Goal: Information Seeking & Learning: Learn about a topic

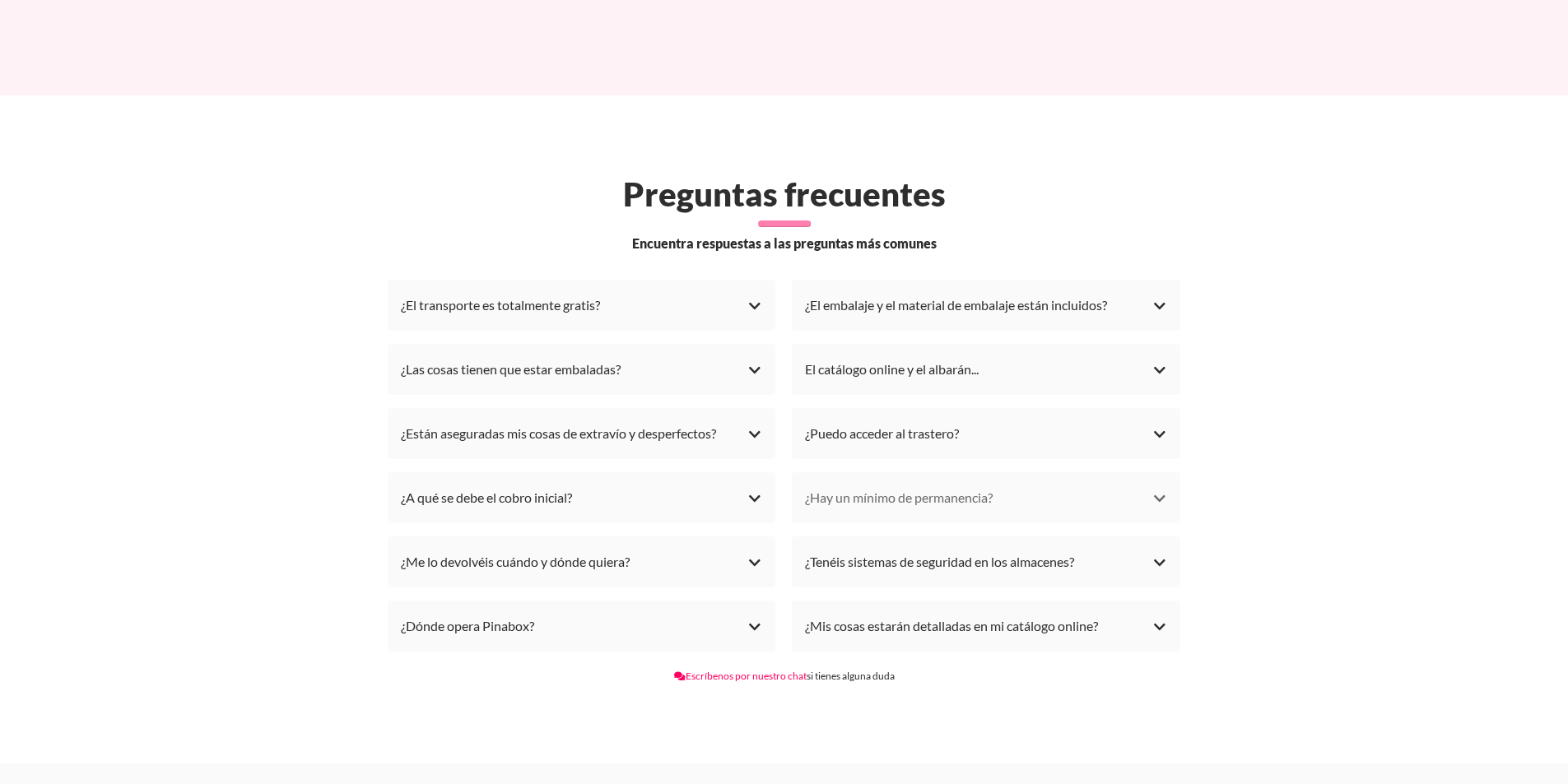
scroll to position [4527, 0]
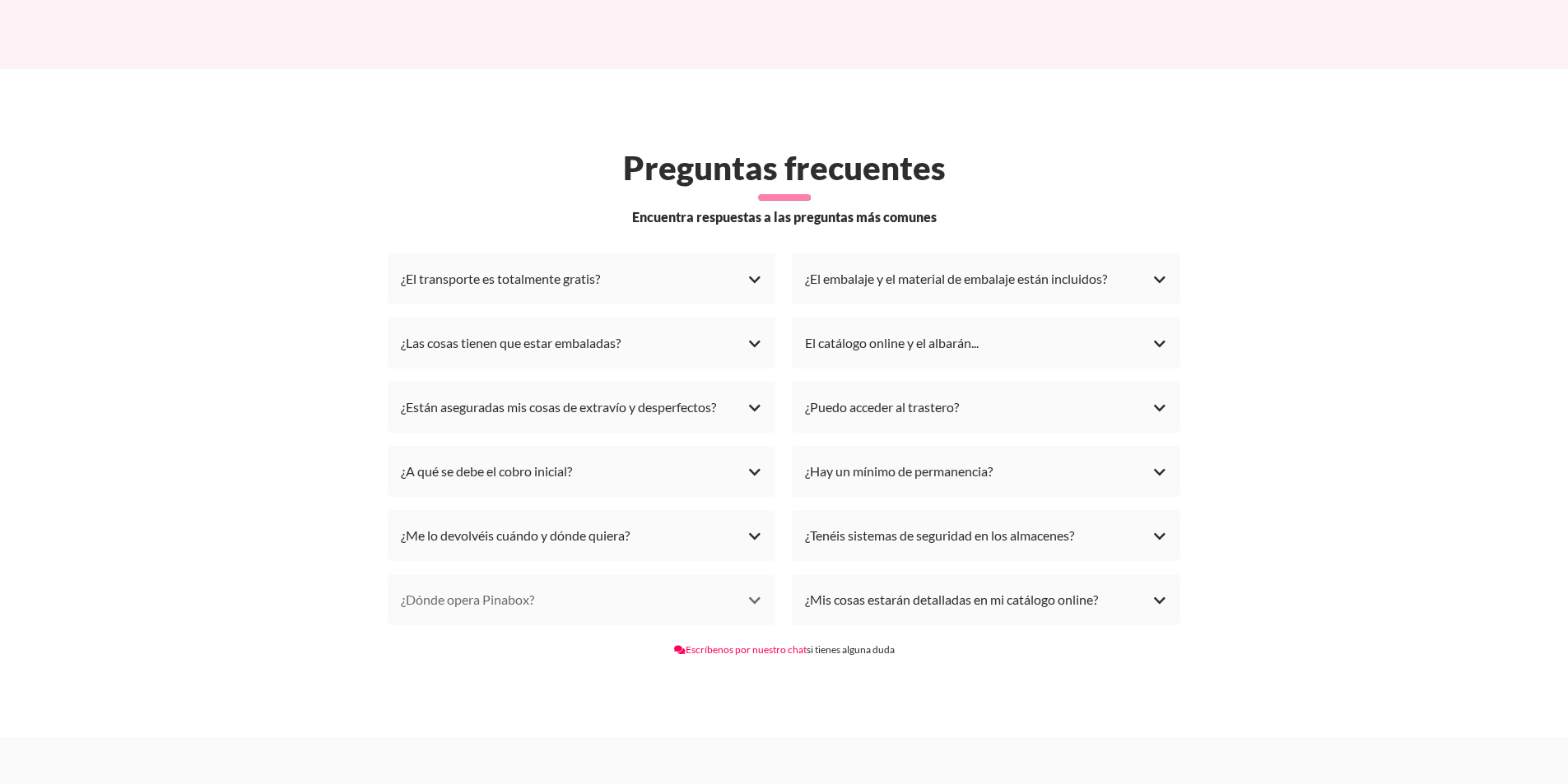
click at [756, 588] on div "¿Dónde opera Pinabox?" at bounding box center [581, 600] width 362 height 25
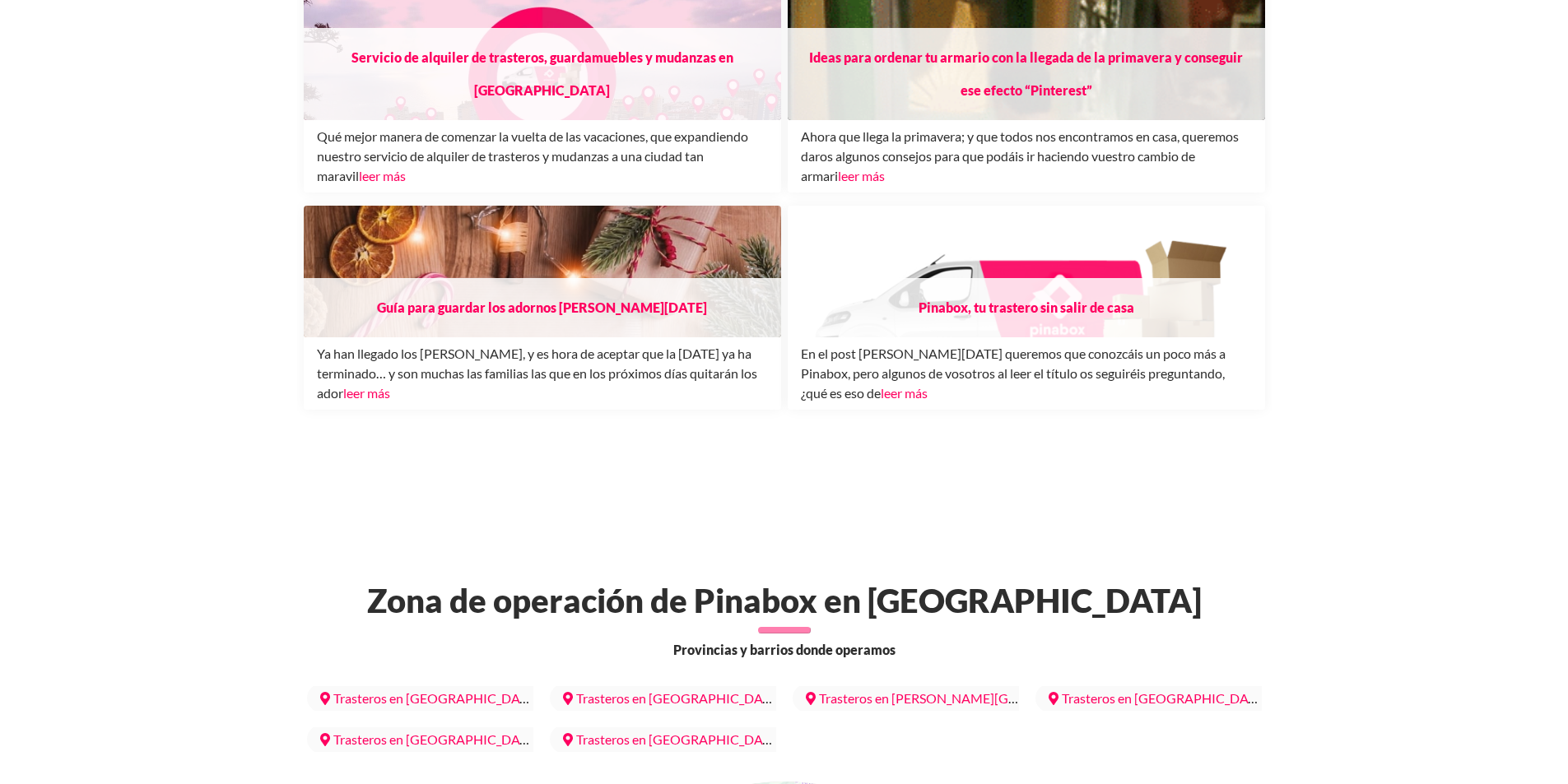
scroll to position [6090, 0]
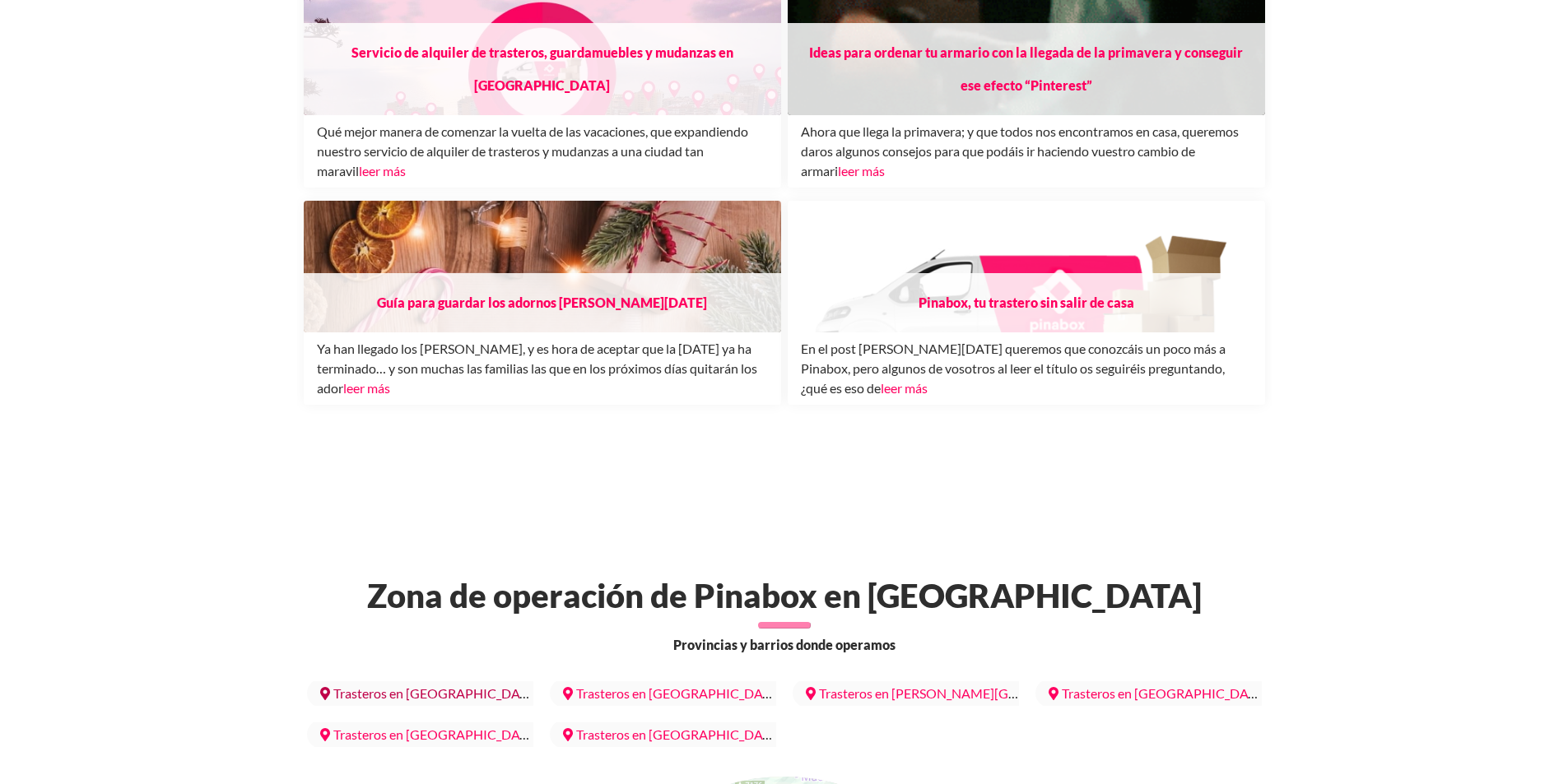
click at [465, 679] on link "Trasteros en [GEOGRAPHIC_DATA]" at bounding box center [429, 694] width 246 height 29
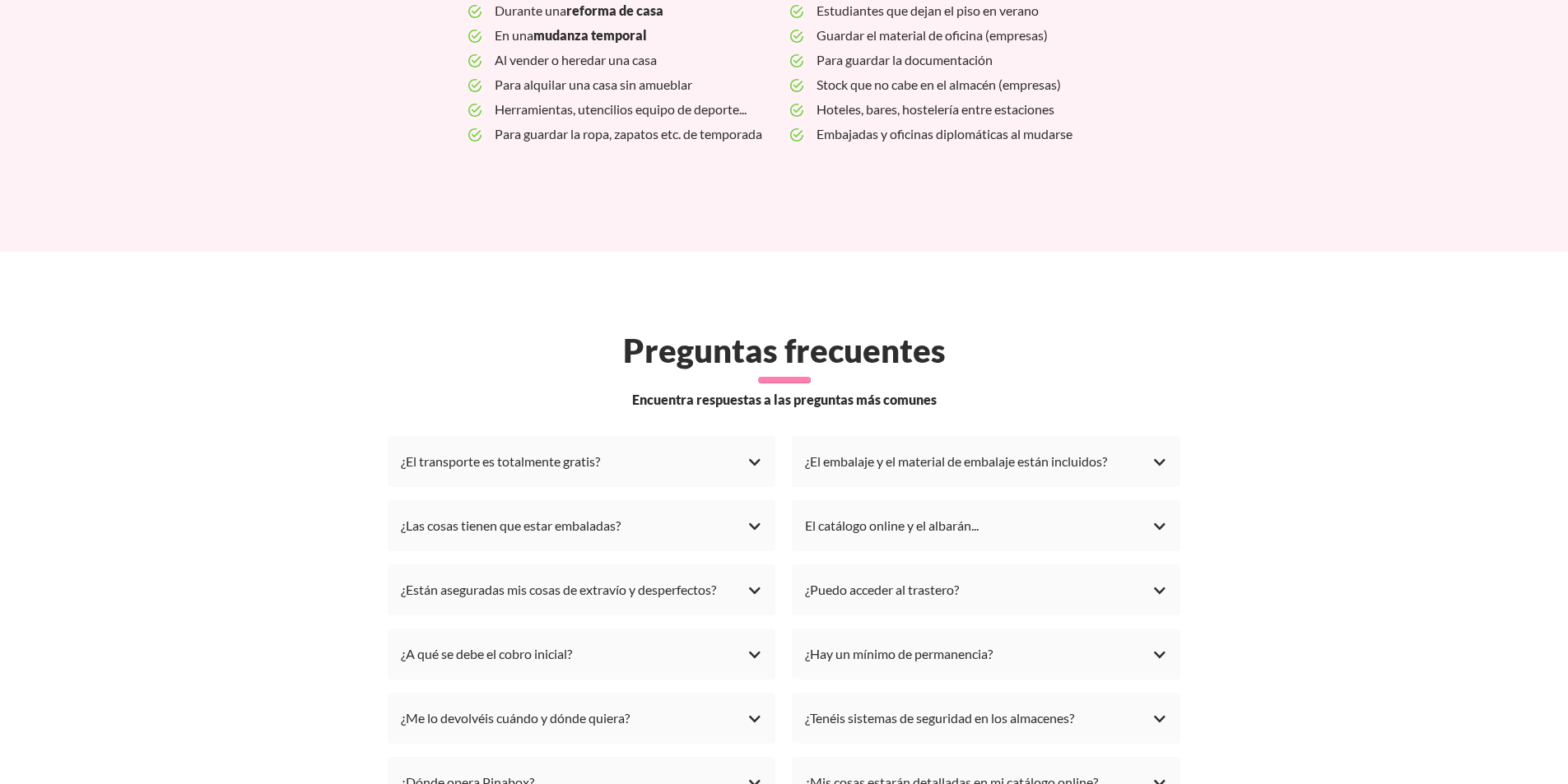
scroll to position [4363, 0]
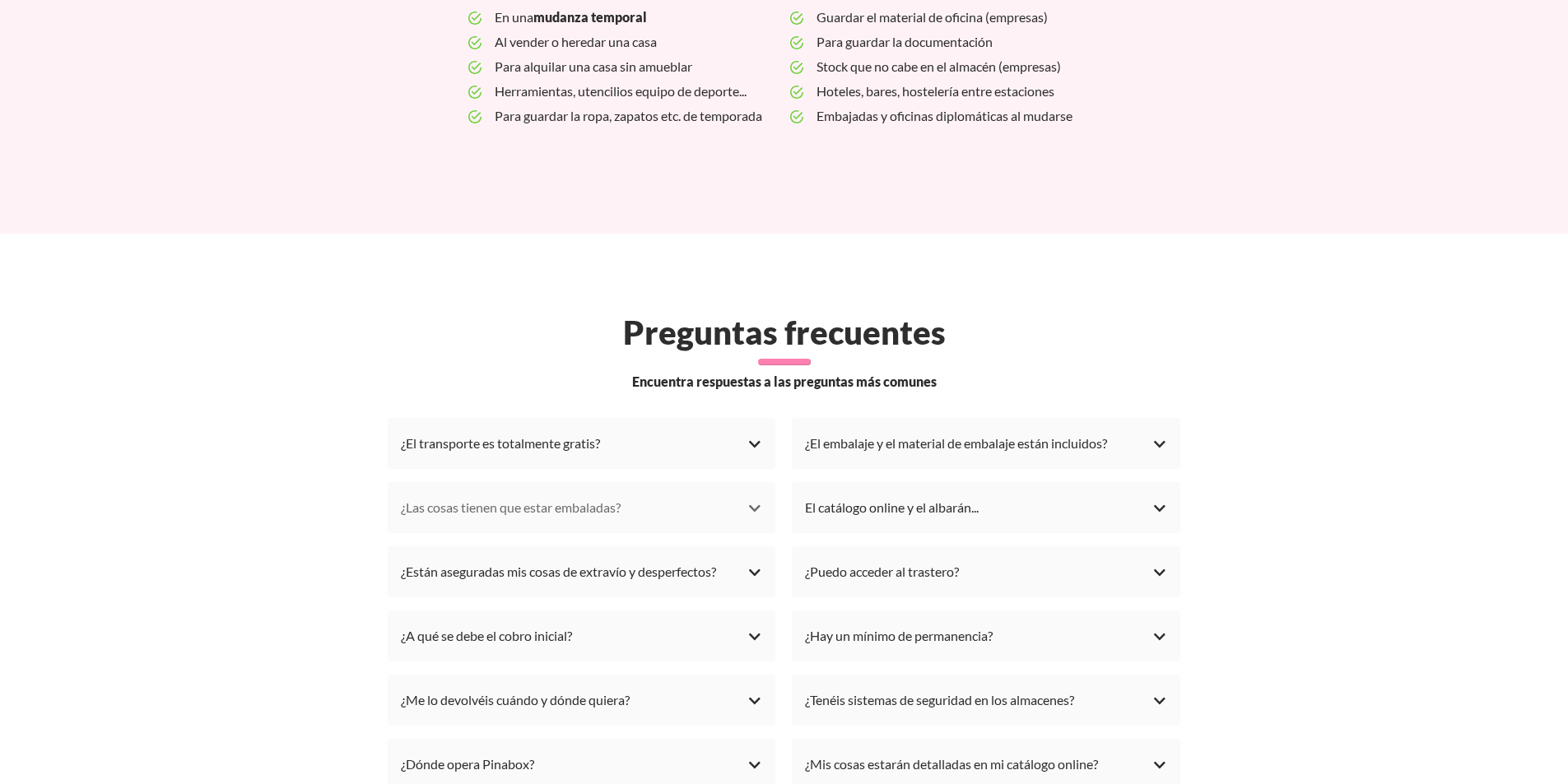
click at [753, 496] on div "¿Las cosas tienen que estar embaladas?" at bounding box center [581, 507] width 362 height 25
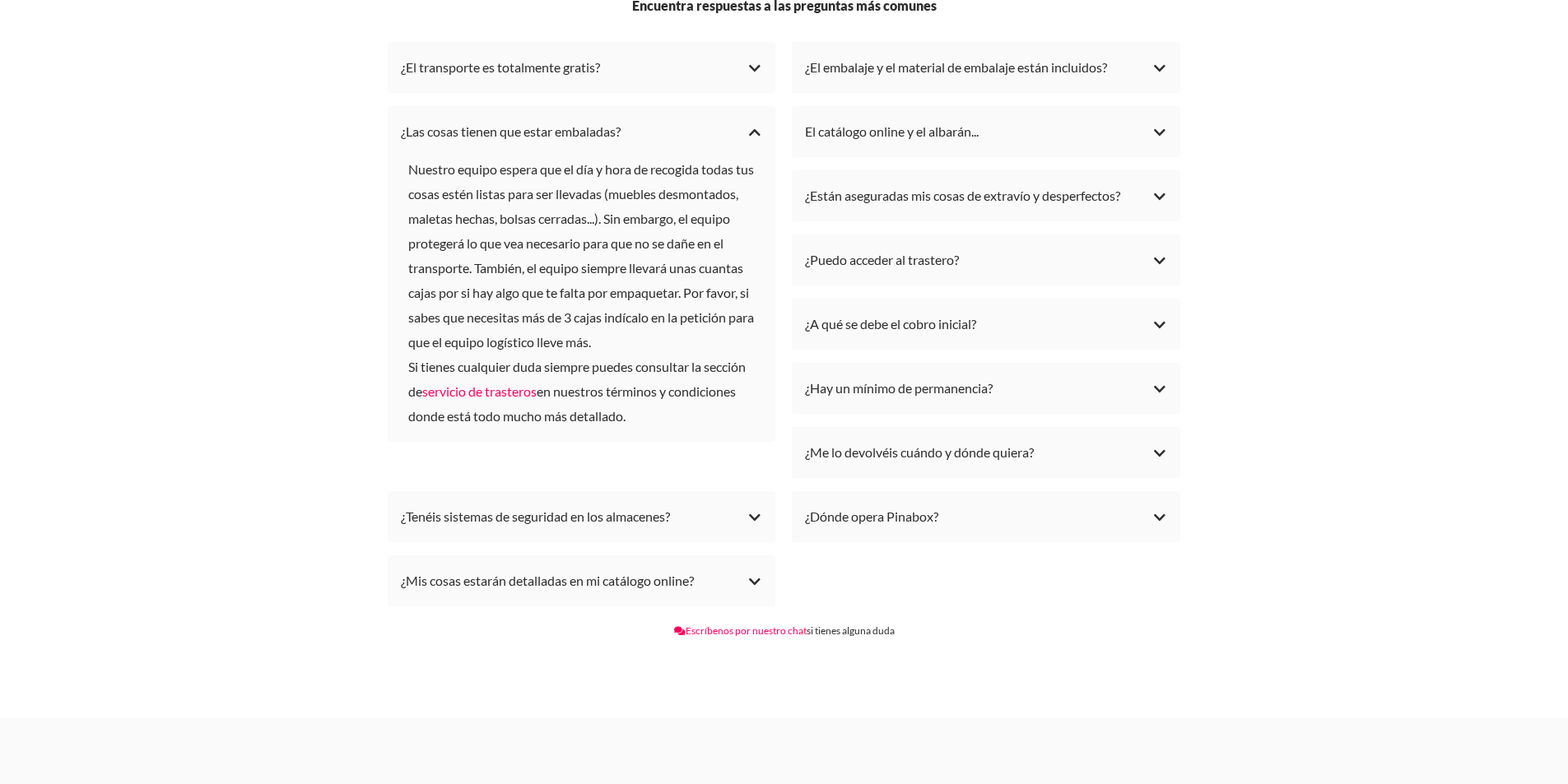
scroll to position [4773, 0]
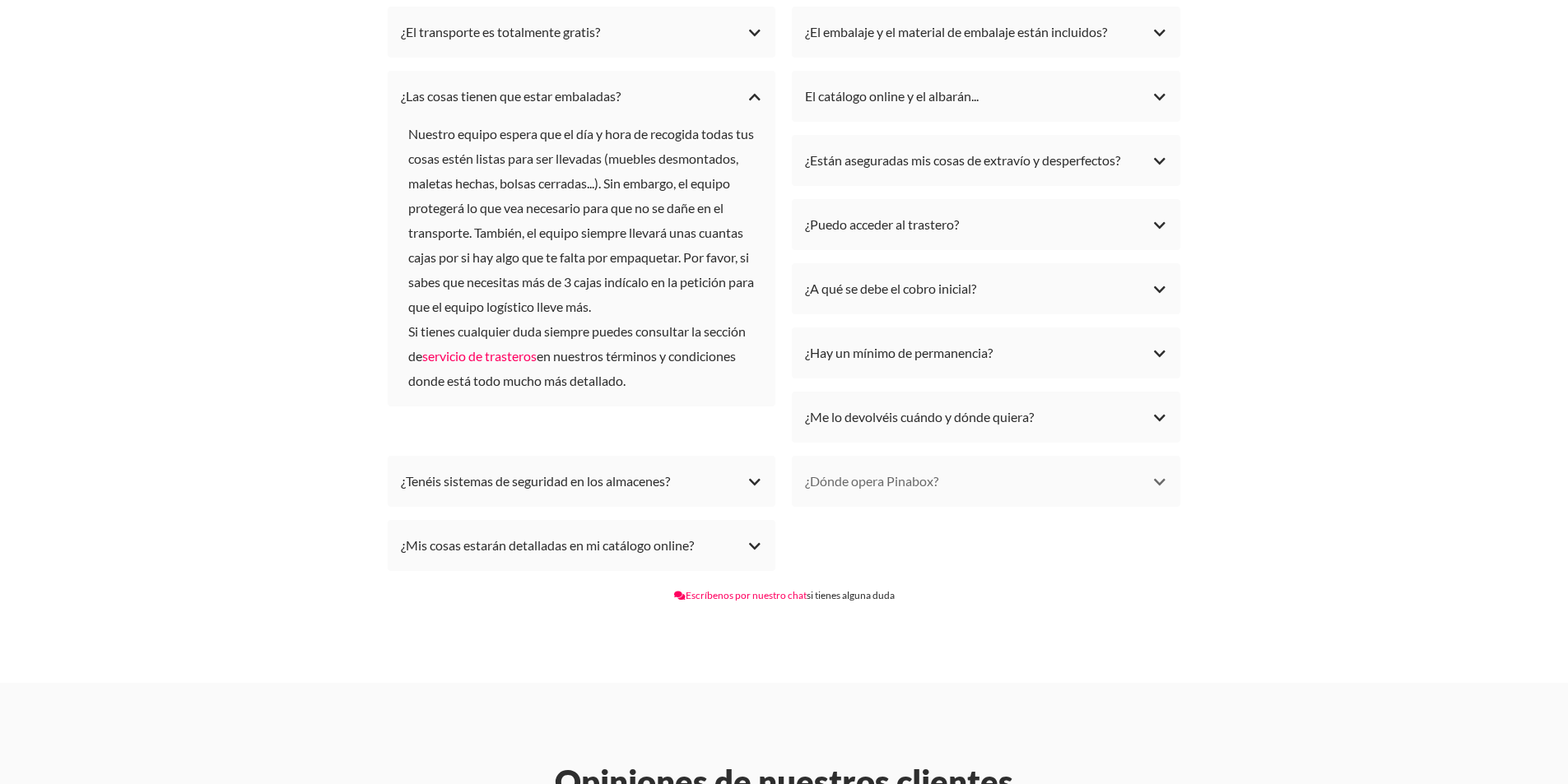
click at [1164, 469] on div "¿Dónde opera Pinabox?" at bounding box center [986, 481] width 362 height 25
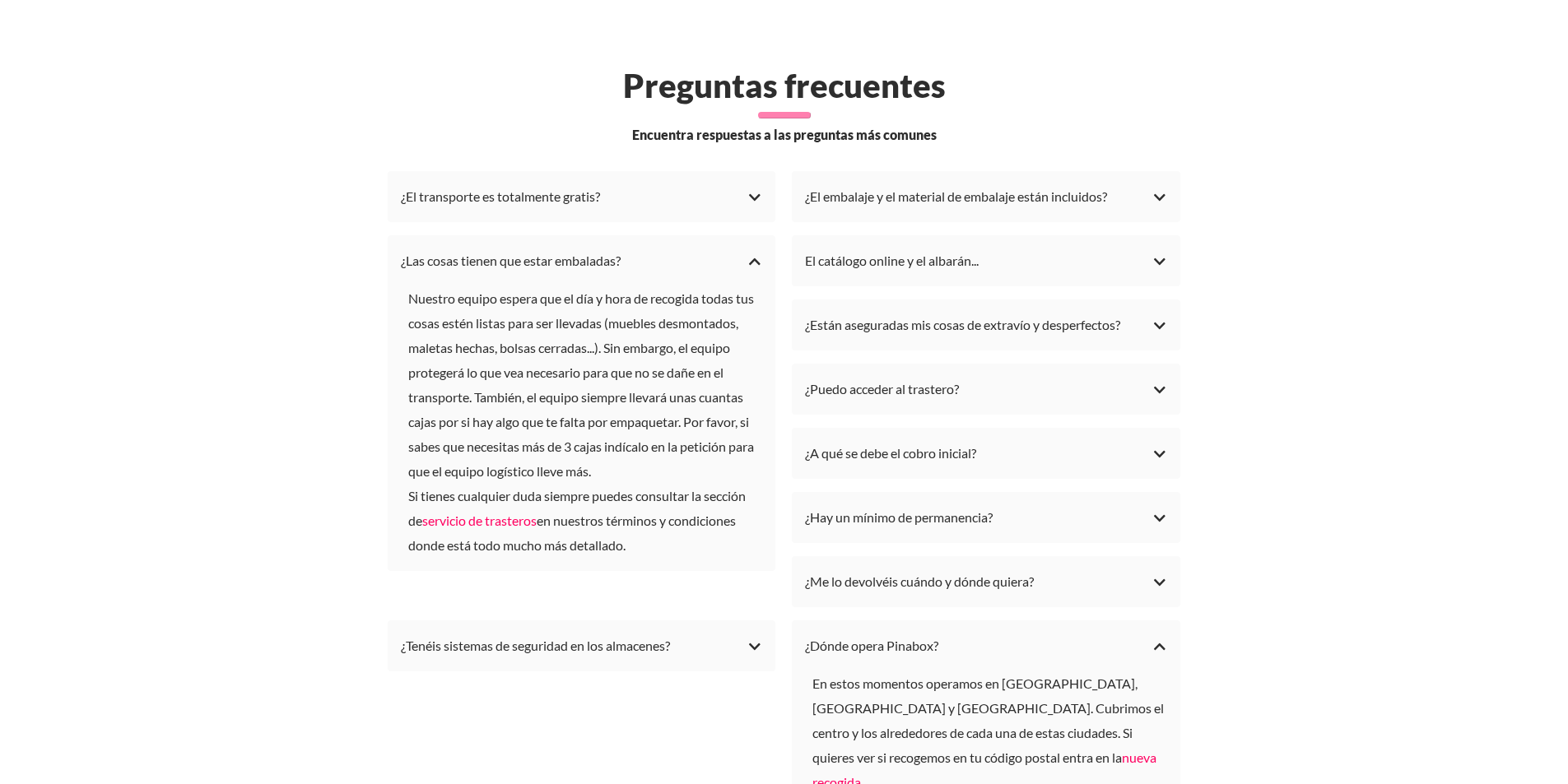
scroll to position [4527, 0]
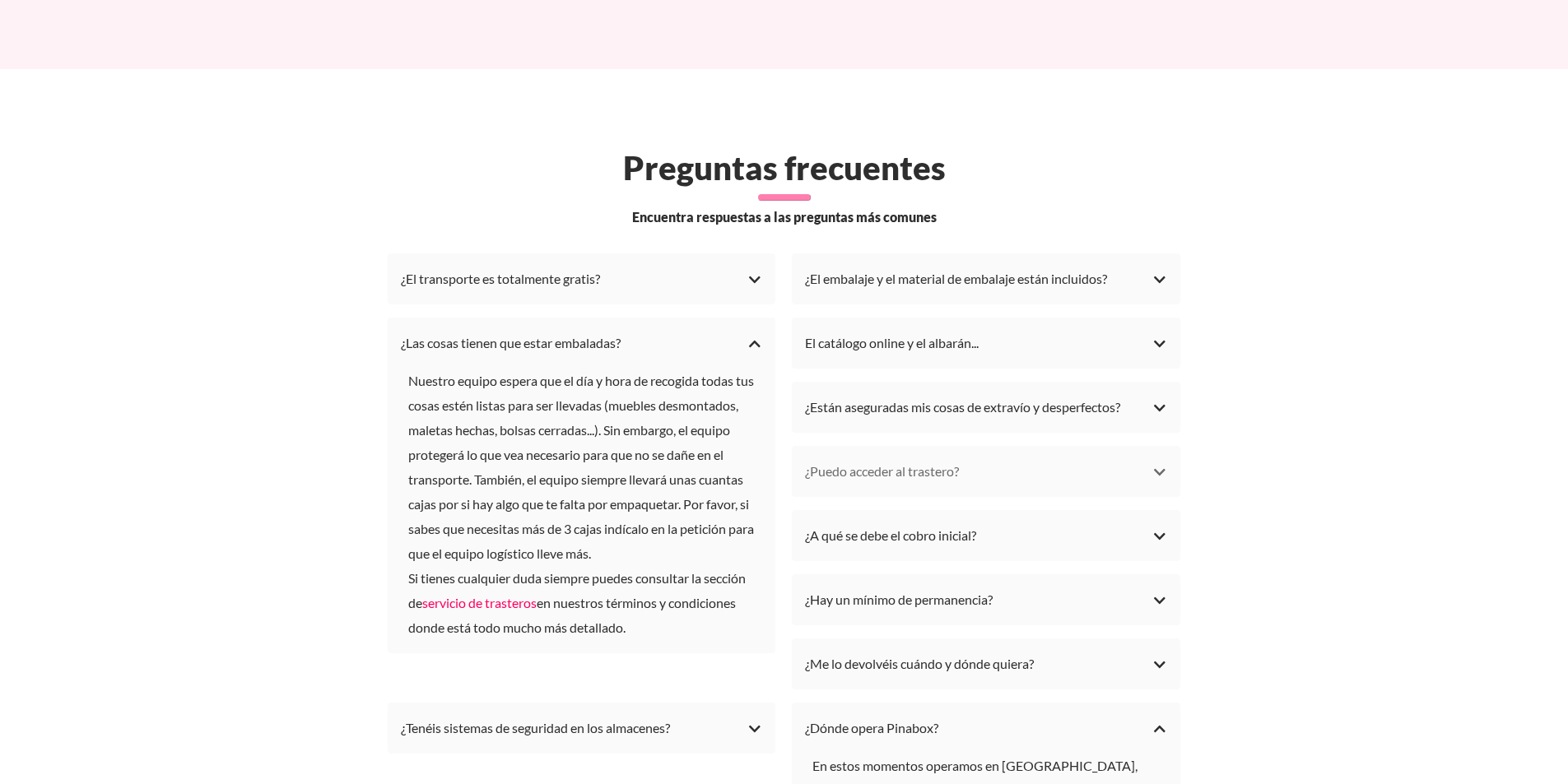
click at [1157, 459] on div "¿Puedo acceder al trastero?" at bounding box center [986, 471] width 362 height 25
